Goal: Complete application form

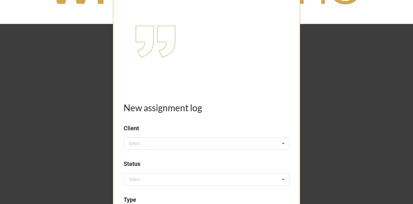
scroll to position [58, 0]
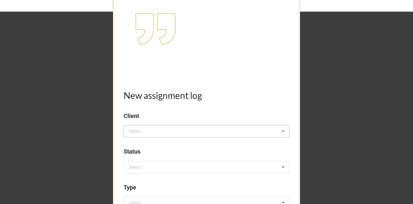
click at [143, 131] on div "Select ..." at bounding box center [141, 130] width 28 height 7
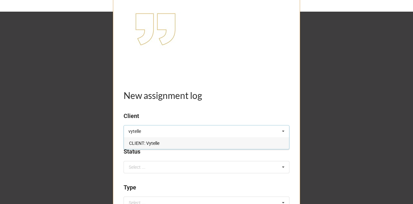
type input "vytelle"
click at [150, 143] on span "CLIENT: Vytelle" at bounding box center [144, 142] width 30 height 5
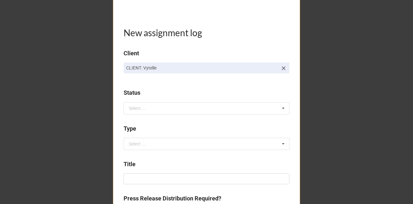
scroll to position [132, 0]
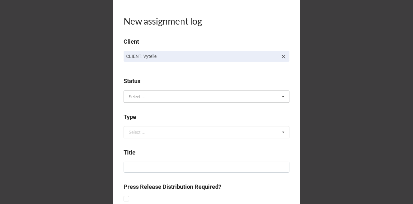
click at [144, 98] on input "text" at bounding box center [206, 97] width 165 height 12
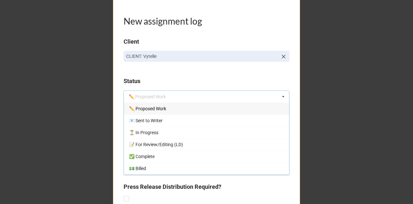
click at [148, 109] on span "✏️ Proposed Work" at bounding box center [147, 108] width 37 height 5
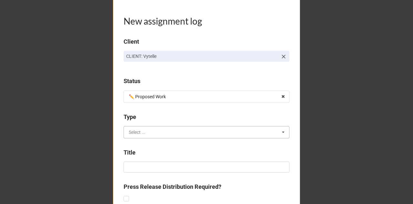
click at [149, 133] on input "text" at bounding box center [206, 132] width 165 height 12
click at [82, 126] on div "New assignment log Client CLIENT: Vytelle Status ✏️ Proposed Work ✏️ Proposed W…" at bounding box center [206, 172] width 413 height 609
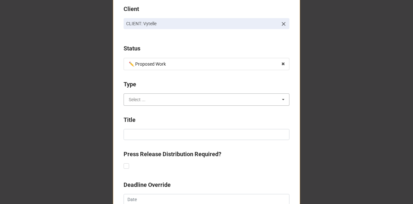
click at [152, 102] on input "text" at bounding box center [206, 100] width 165 height 12
type input "pla"
click at [153, 110] on span "Communications plan" at bounding box center [151, 111] width 44 height 5
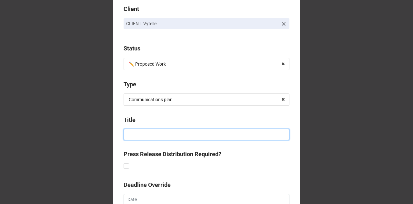
click at [143, 133] on input at bounding box center [207, 134] width 166 height 11
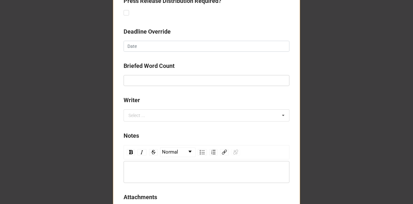
scroll to position [329, 0]
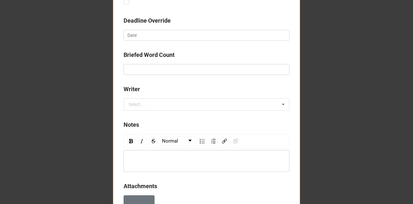
type input "Cattle event activations"
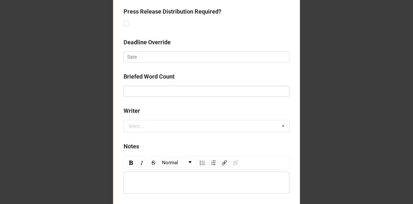
scroll to position [322, 0]
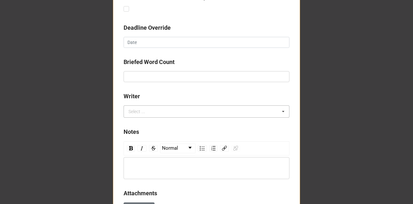
click at [148, 111] on div "Select ..." at bounding box center [141, 111] width 28 height 7
type input "l"
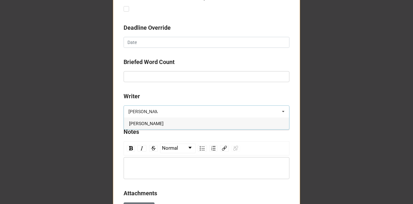
type input "[PERSON_NAME]"
click at [154, 122] on span "[PERSON_NAME]" at bounding box center [146, 123] width 35 height 5
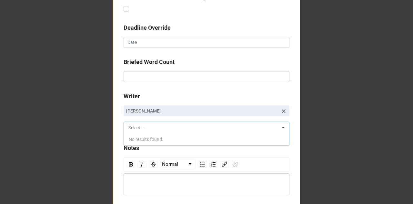
scroll to position [421, 0]
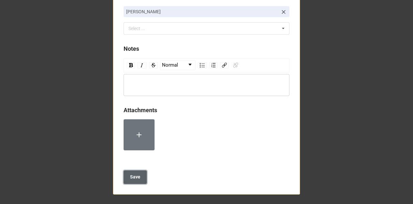
click at [137, 176] on b "Save" at bounding box center [135, 176] width 10 height 7
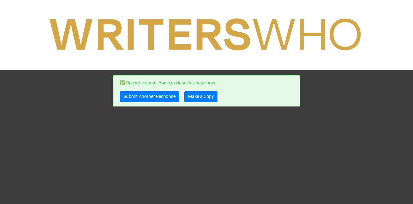
scroll to position [0, 0]
